Goal: Task Accomplishment & Management: Use online tool/utility

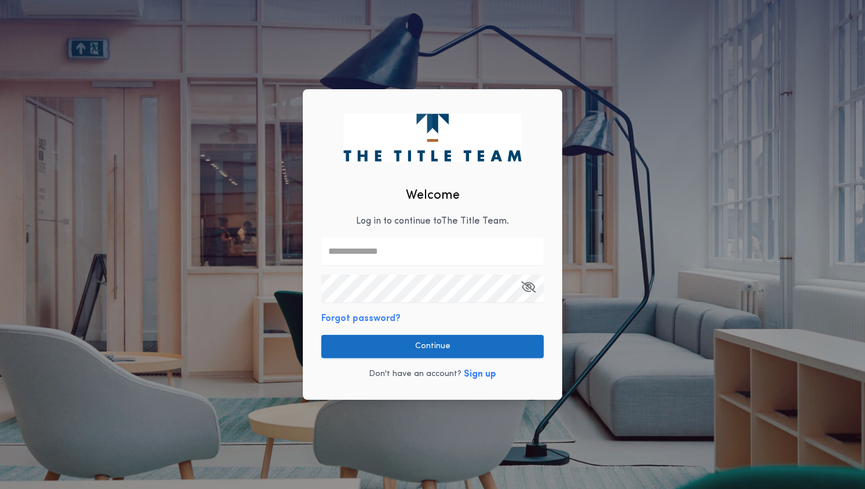
type input "**********"
click at [350, 340] on button "Continue" at bounding box center [432, 346] width 222 height 23
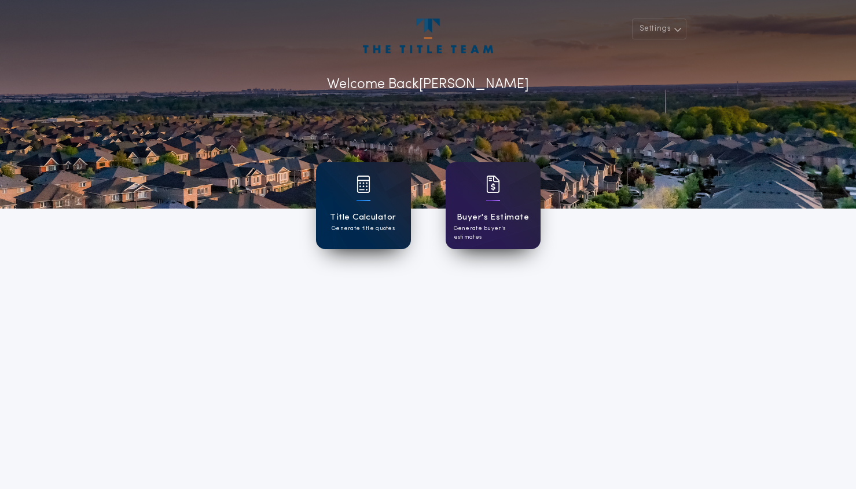
click at [369, 208] on div "Title Calculator Generate title quotes" at bounding box center [363, 205] width 95 height 87
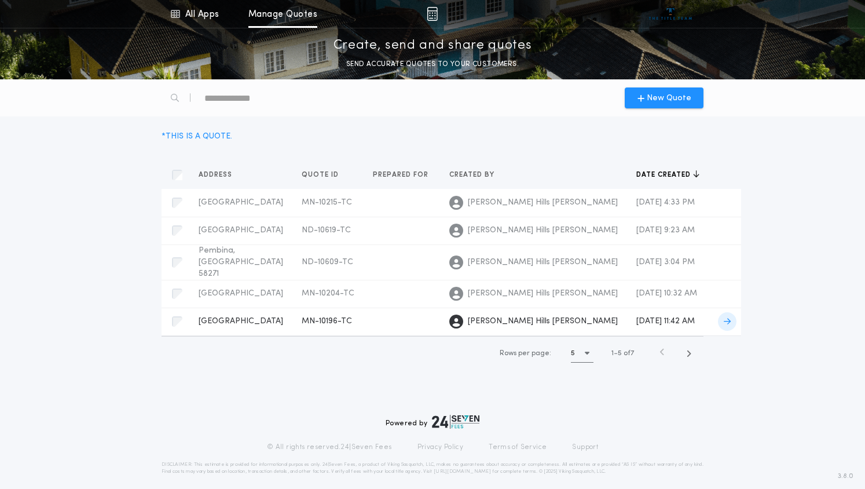
click at [246, 317] on span "[GEOGRAPHIC_DATA]" at bounding box center [241, 321] width 85 height 9
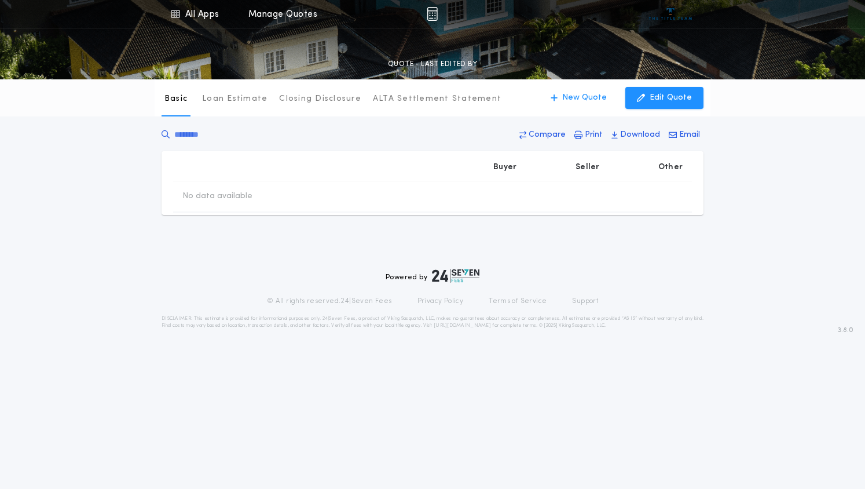
type input "********"
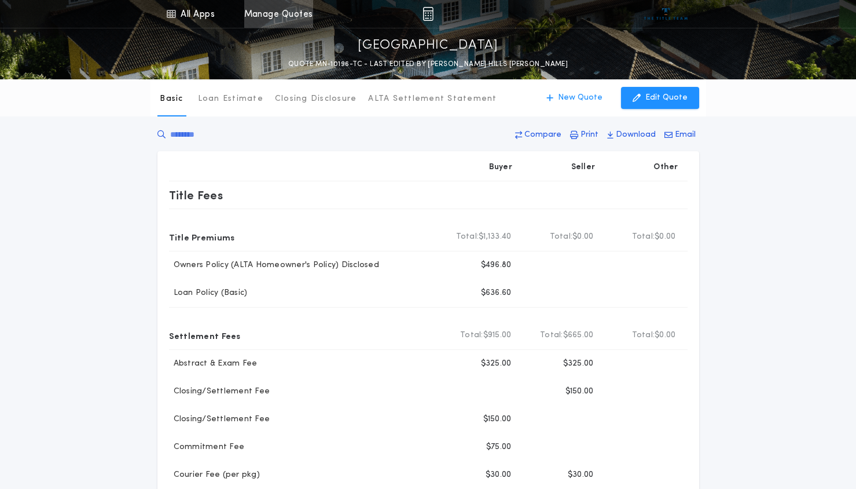
click at [263, 15] on link "Manage Quotes" at bounding box center [278, 14] width 69 height 28
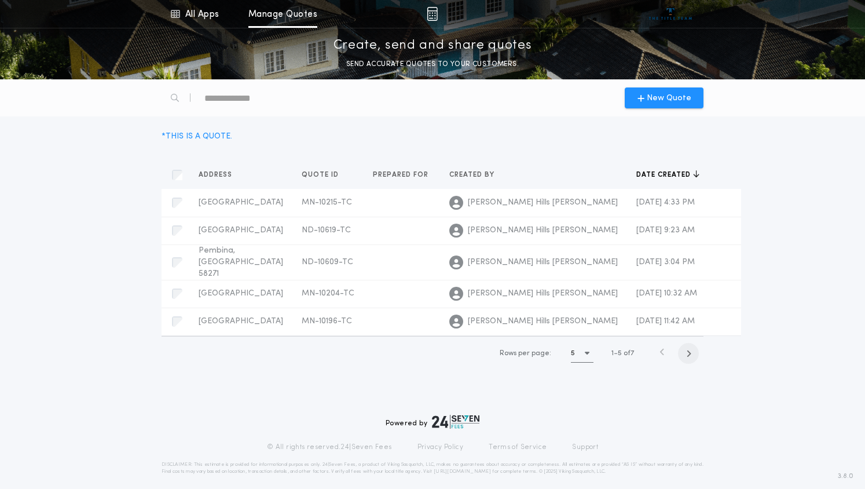
click at [691, 349] on icon "button" at bounding box center [688, 353] width 5 height 9
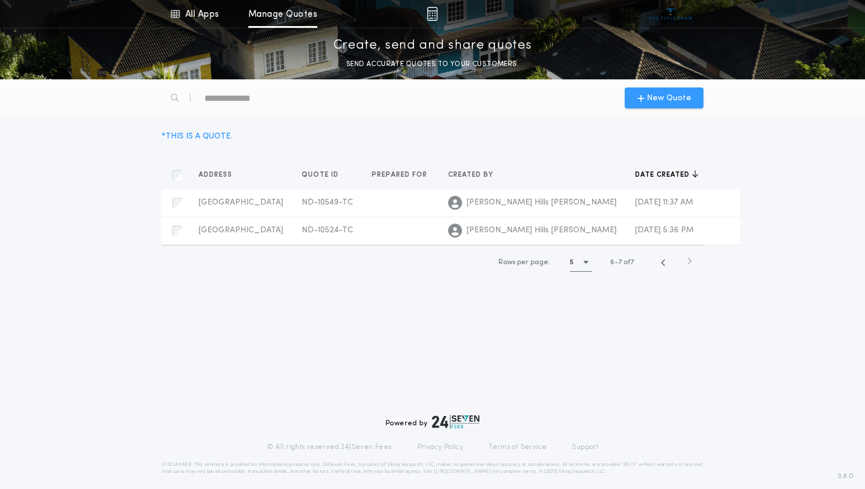
click at [652, 96] on span "New Quote" at bounding box center [669, 98] width 45 height 12
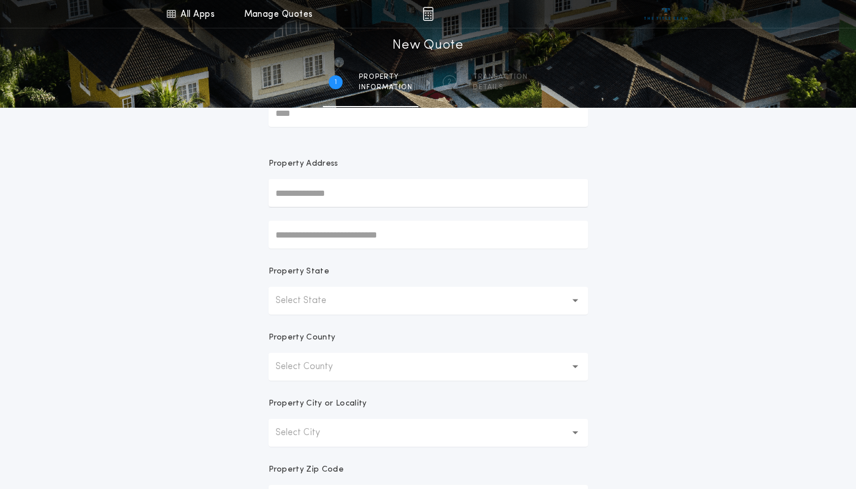
scroll to position [58, 0]
click at [378, 294] on button "Select State" at bounding box center [429, 300] width 320 height 28
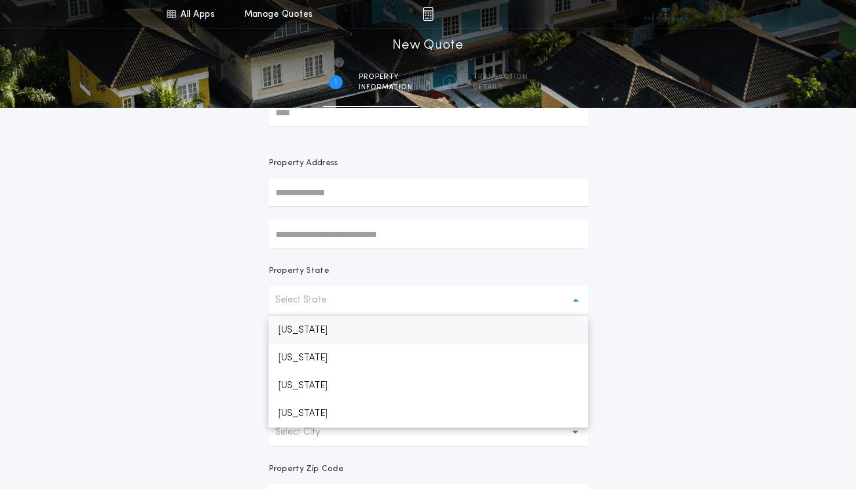
click at [345, 331] on p "[US_STATE]" at bounding box center [429, 330] width 320 height 28
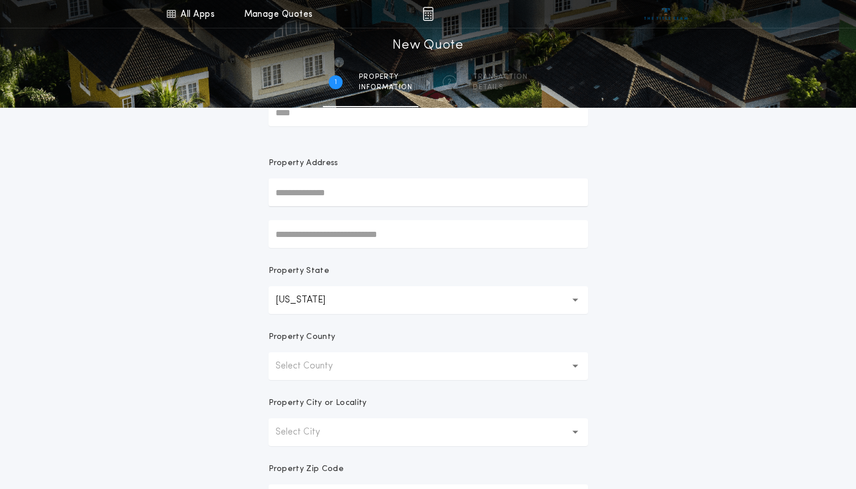
click at [344, 365] on p "Select County" at bounding box center [314, 366] width 76 height 14
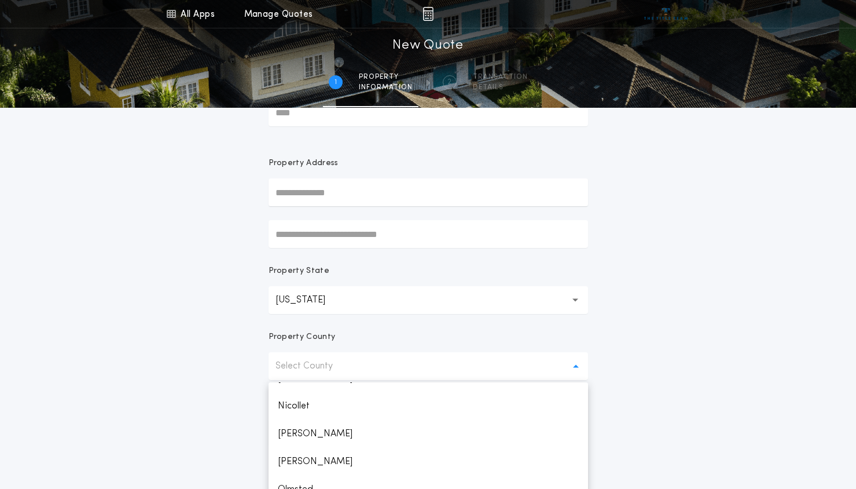
scroll to position [1414, 0]
click at [646, 335] on div "All Apps Title Calculator Buyer's Estimate Menu All Apps Manage Quotes 1 /2 New…" at bounding box center [428, 273] width 856 height 662
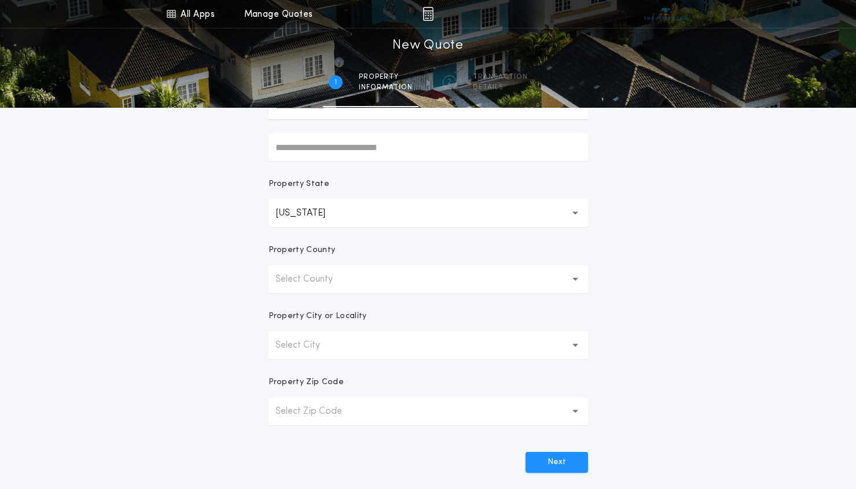
scroll to position [174, 0]
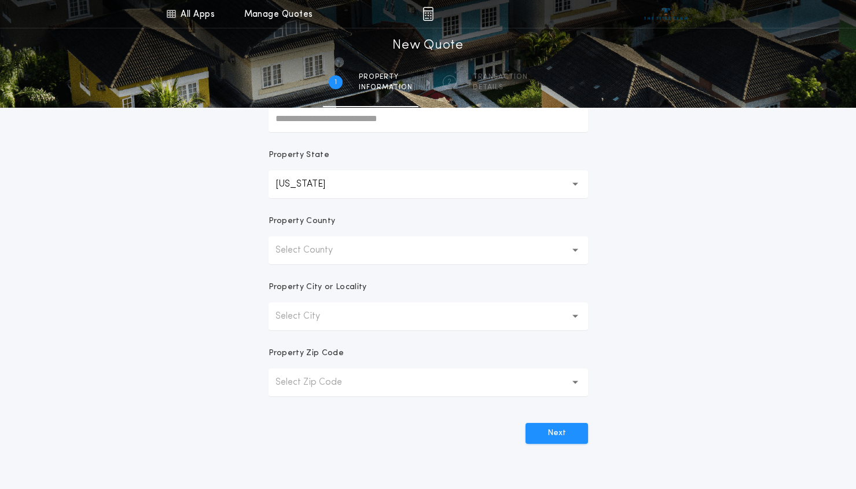
click at [474, 255] on button "Select County" at bounding box center [429, 250] width 320 height 28
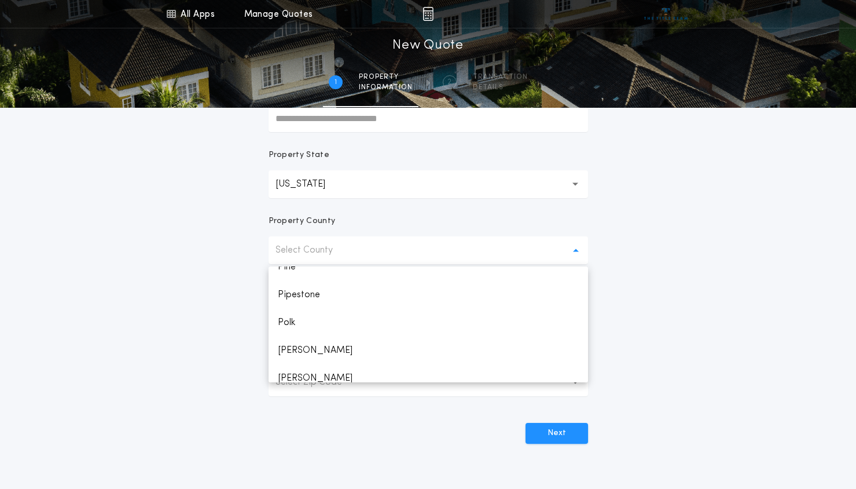
scroll to position [1602, 0]
click at [325, 318] on p "Polk" at bounding box center [429, 318] width 320 height 28
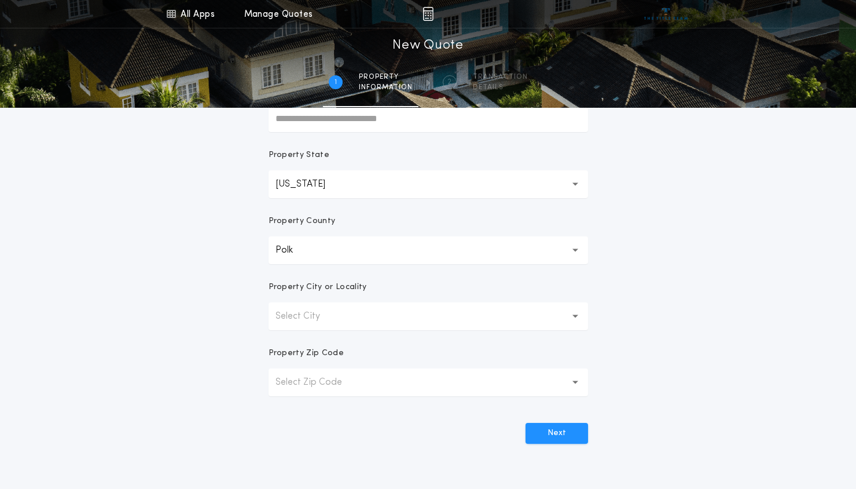
click at [328, 318] on p "Select City" at bounding box center [307, 316] width 63 height 14
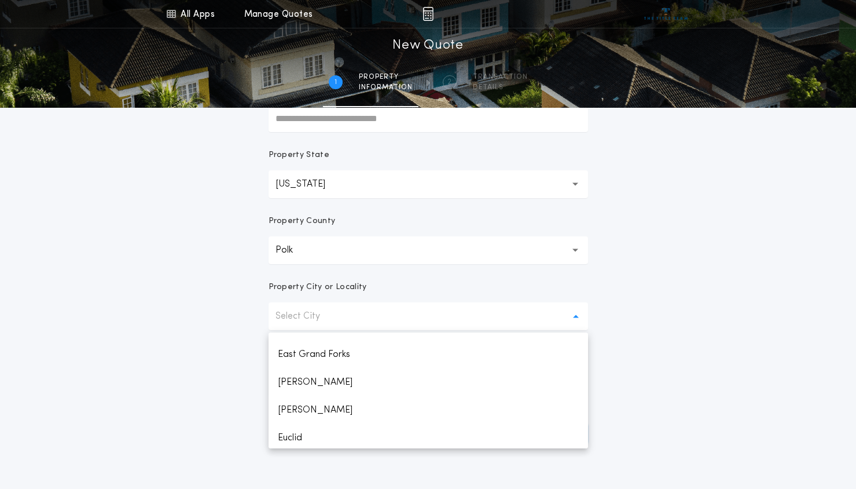
scroll to position [270, 0]
click at [332, 360] on p "East Grand Forks" at bounding box center [429, 354] width 320 height 28
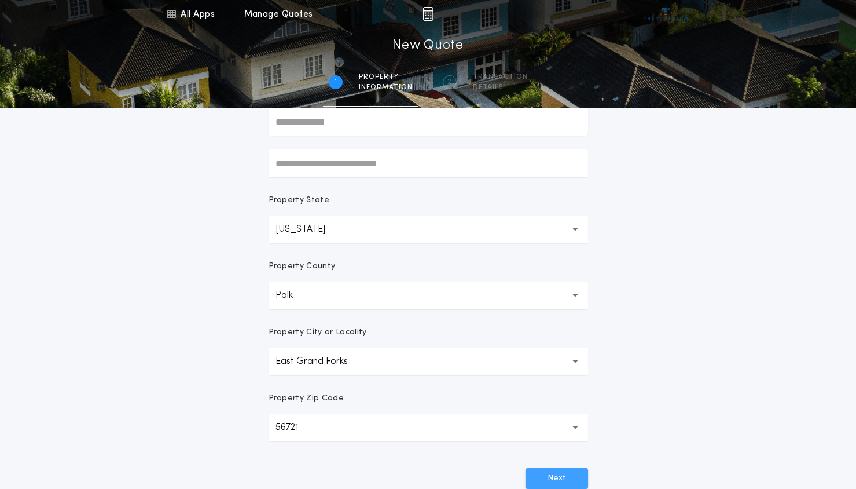
scroll to position [135, 0]
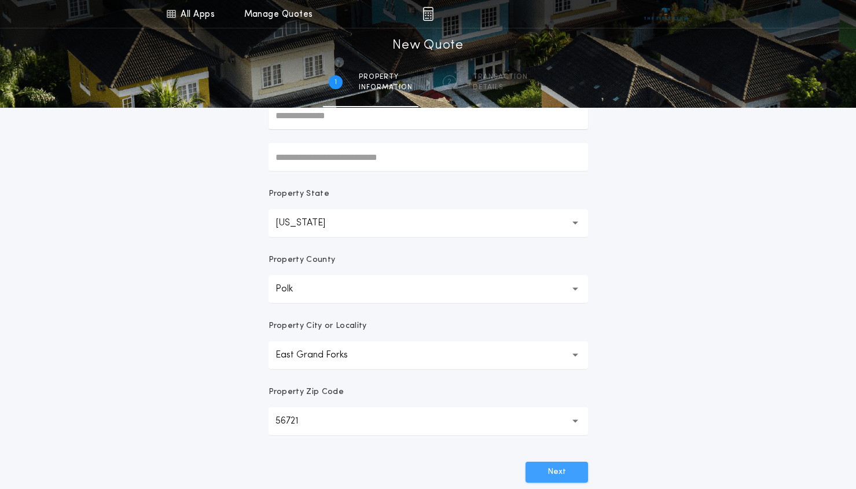
click at [556, 473] on button "Next" at bounding box center [557, 472] width 63 height 21
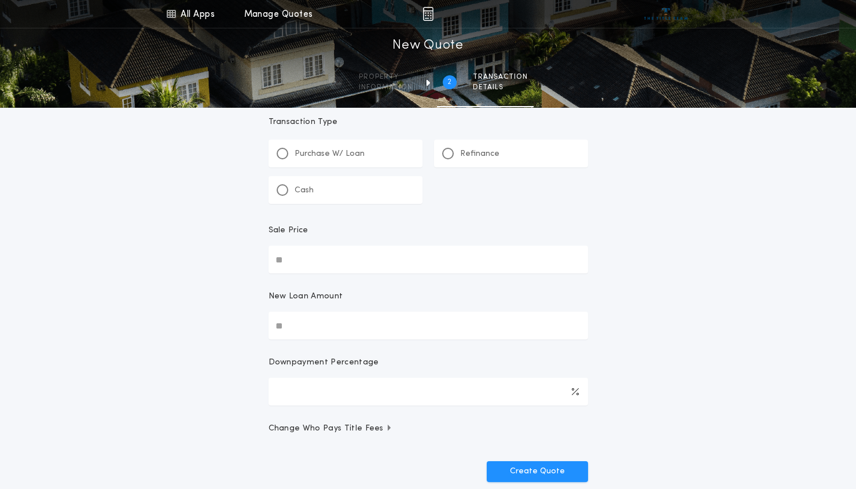
scroll to position [0, 0]
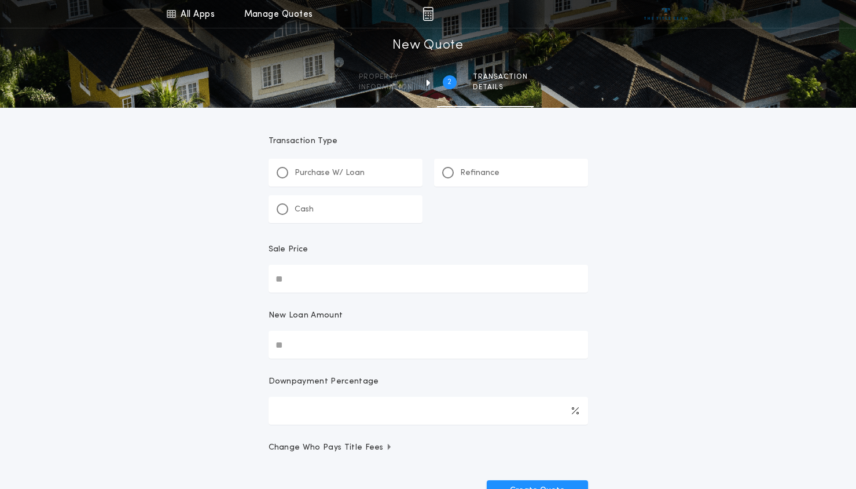
click at [482, 175] on p "Refinance" at bounding box center [479, 173] width 39 height 12
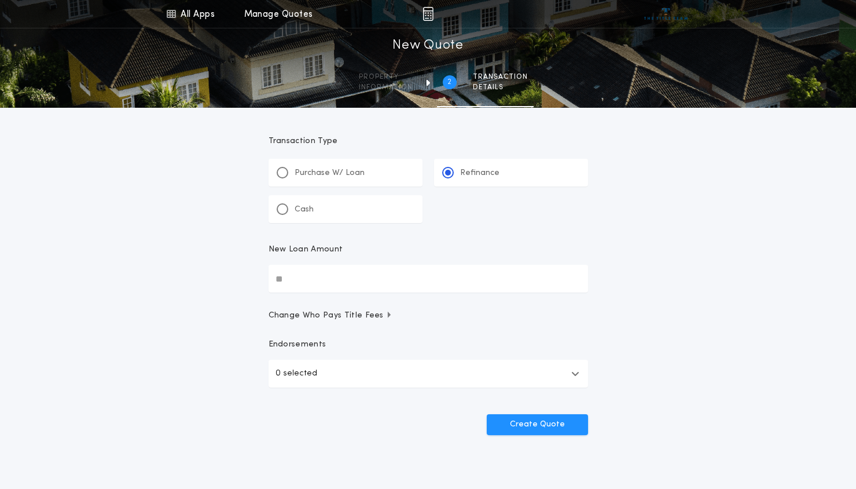
click at [393, 272] on input "New Loan Amount" at bounding box center [429, 279] width 320 height 28
type input "**"
type input "********"
click at [487, 414] on button "Create Quote" at bounding box center [537, 424] width 101 height 21
